Goal: Task Accomplishment & Management: Use online tool/utility

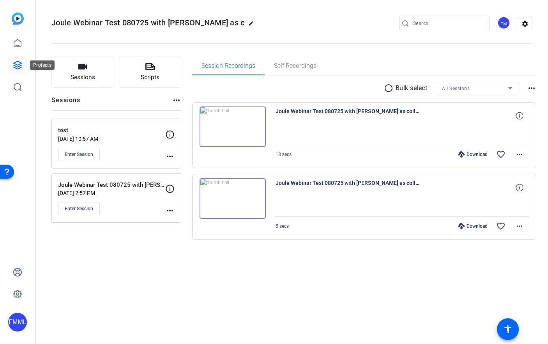
click at [17, 65] on icon at bounding box center [17, 64] width 9 height 9
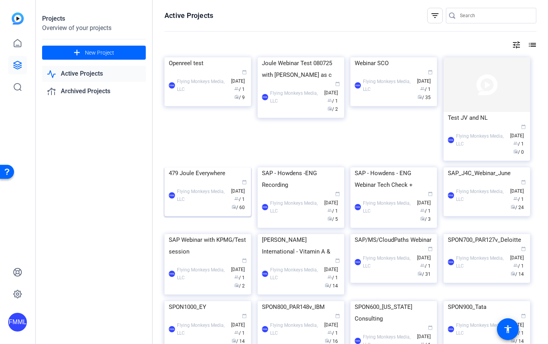
click at [223, 167] on img at bounding box center [208, 167] width 87 height 0
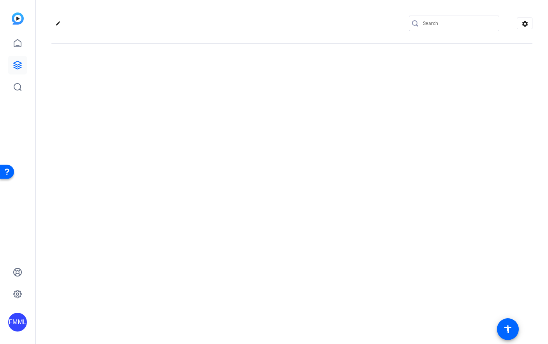
click at [223, 205] on div "edit settings" at bounding box center [292, 172] width 513 height 344
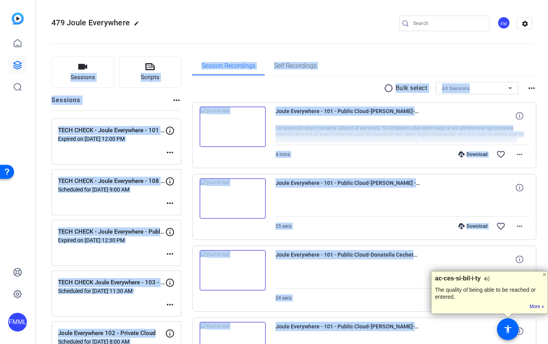
click at [180, 222] on div "TECH CHECK - Joule Everywhere - Public Cloud Expired on [DATE] 12:30 PM more_ho…" at bounding box center [116, 243] width 130 height 46
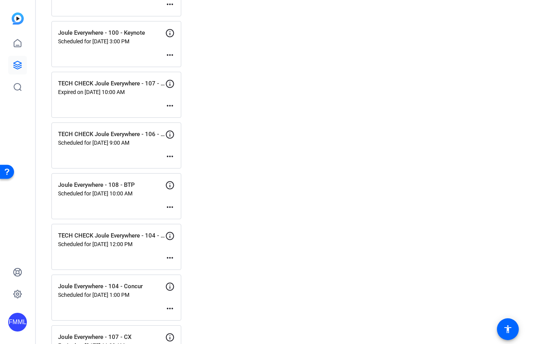
scroll to position [505, 0]
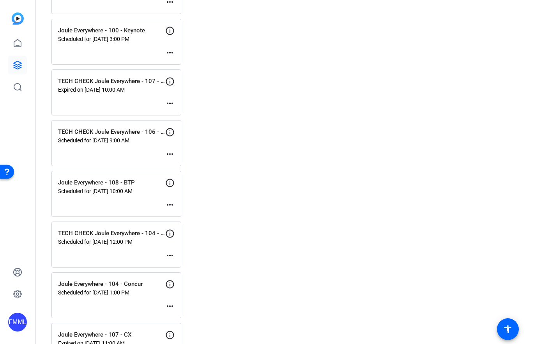
click at [171, 131] on icon at bounding box center [169, 132] width 9 height 9
click at [171, 155] on mat-icon "more_horiz" at bounding box center [169, 153] width 9 height 9
click at [183, 168] on span "Edit Session" at bounding box center [189, 165] width 35 height 9
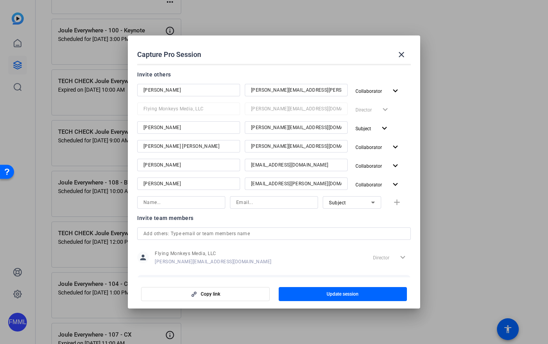
scroll to position [98, 0]
click at [401, 52] on mat-icon "close" at bounding box center [401, 54] width 9 height 9
